Goal: Check status: Check status

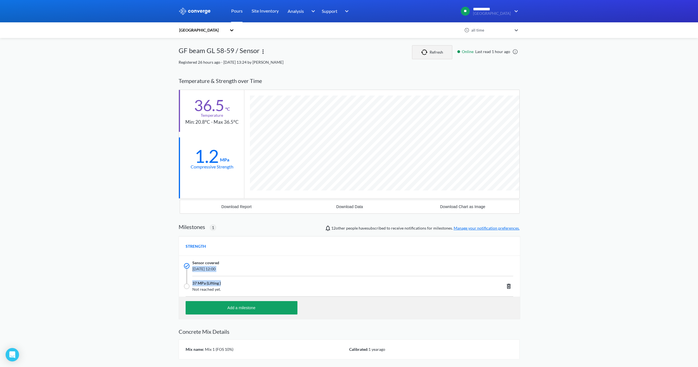
click at [430, 53] on button "Refresh" at bounding box center [432, 52] width 40 height 14
click at [148, 231] on div "**********" at bounding box center [349, 203] width 698 height 407
drag, startPoint x: 437, startPoint y: 50, endPoint x: 444, endPoint y: 56, distance: 9.3
click at [437, 50] on button "Refresh" at bounding box center [424, 52] width 40 height 14
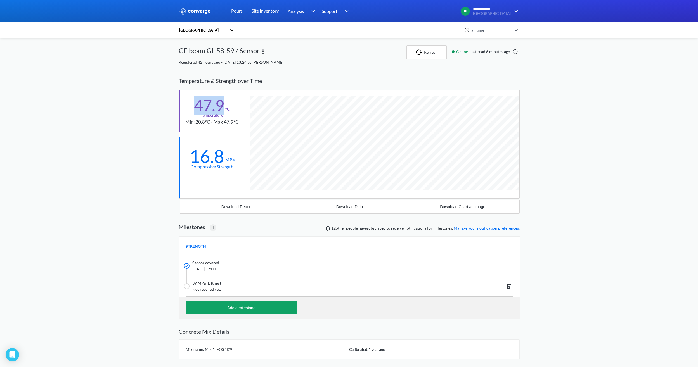
drag, startPoint x: 230, startPoint y: 108, endPoint x: 198, endPoint y: 103, distance: 32.2
click at [198, 103] on div "47.9 °C Temperature Min: 20.8°C - Max 47.9°C" at bounding box center [211, 111] width 65 height 42
click at [235, 129] on div "47.9 °C Temperature Min: 20.8°C - Max 47.9°C" at bounding box center [211, 111] width 65 height 42
drag, startPoint x: 222, startPoint y: 103, endPoint x: 182, endPoint y: 101, distance: 40.3
click at [182, 101] on div "47.9 °C Temperature Min: 20.8°C - Max 47.9°C" at bounding box center [211, 111] width 65 height 42
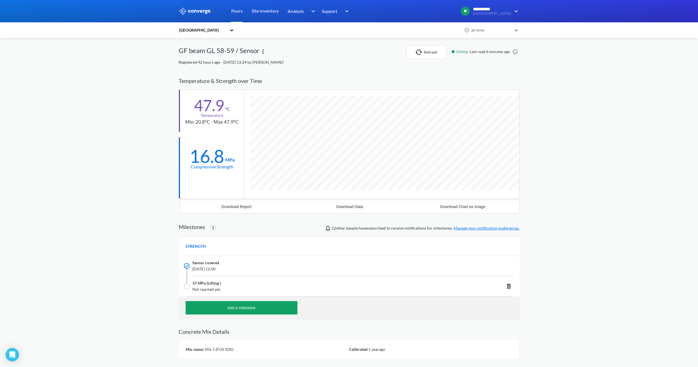
drag, startPoint x: 182, startPoint y: 101, endPoint x: 205, endPoint y: 128, distance: 34.9
click at [205, 128] on div "47.9 °C Temperature Min: 20.8°C - Max 47.9°C" at bounding box center [211, 111] width 65 height 42
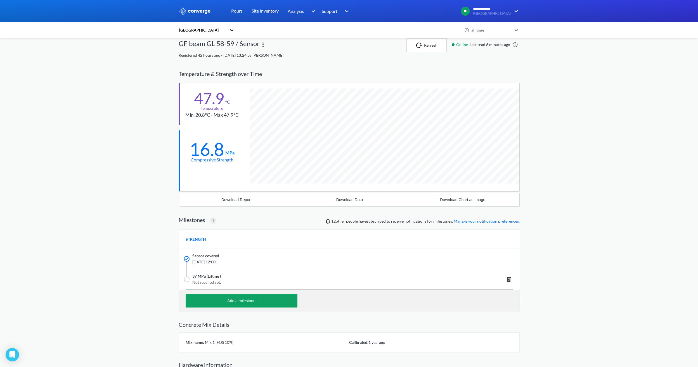
scroll to position [40, 0]
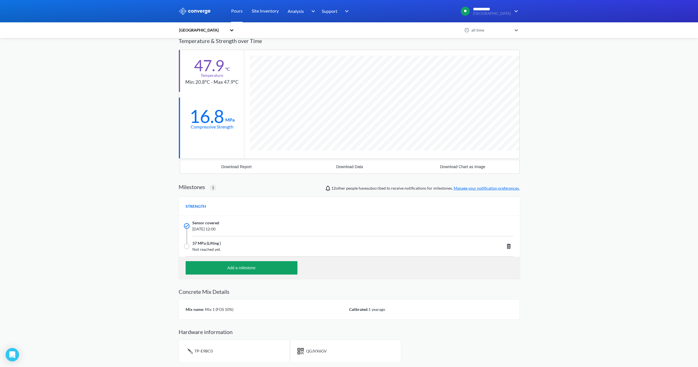
drag, startPoint x: 226, startPoint y: 119, endPoint x: 210, endPoint y: 117, distance: 16.3
click at [210, 117] on div "16.8 MPa" at bounding box center [211, 115] width 45 height 16
click at [606, 163] on div "**********" at bounding box center [349, 163] width 698 height 407
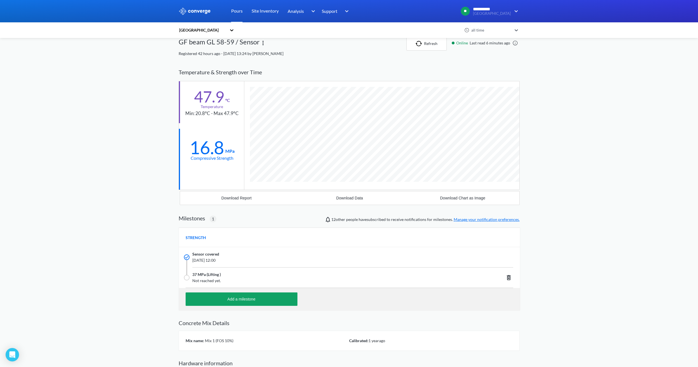
scroll to position [0, 0]
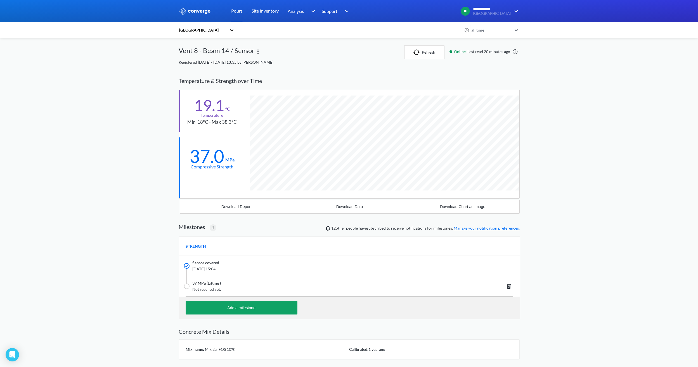
scroll to position [357, 341]
